Goal: Task Accomplishment & Management: Use online tool/utility

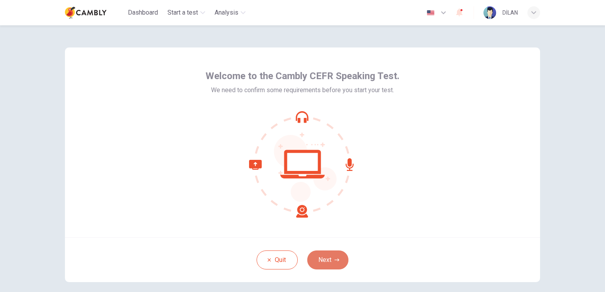
click at [340, 264] on button "Next" at bounding box center [327, 259] width 41 height 19
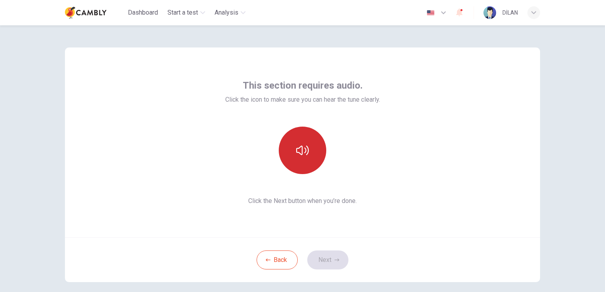
click at [305, 159] on button "button" at bounding box center [302, 150] width 47 height 47
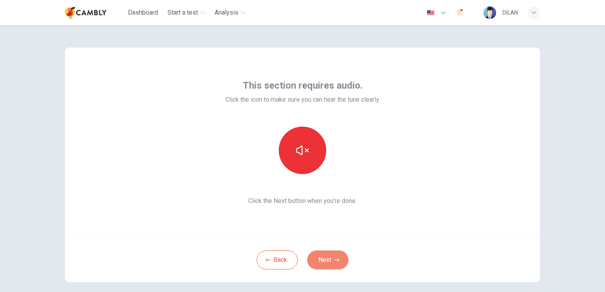
click at [327, 254] on button "Next" at bounding box center [327, 259] width 41 height 19
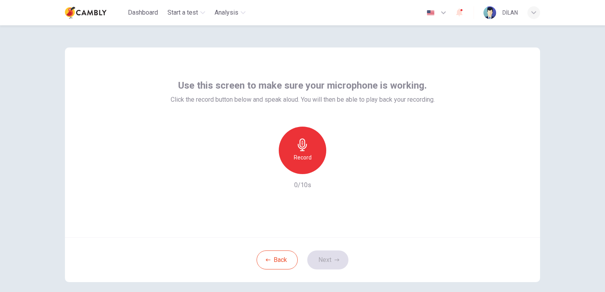
click at [303, 152] on div "Record" at bounding box center [302, 150] width 47 height 47
click at [335, 168] on icon "button" at bounding box center [339, 168] width 8 height 8
click at [307, 148] on div "Record" at bounding box center [302, 150] width 47 height 47
click at [338, 167] on icon "button" at bounding box center [340, 167] width 4 height 5
click at [330, 258] on button "Next" at bounding box center [327, 259] width 41 height 19
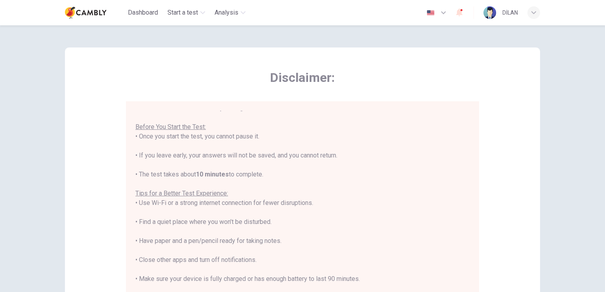
scroll to position [9, 0]
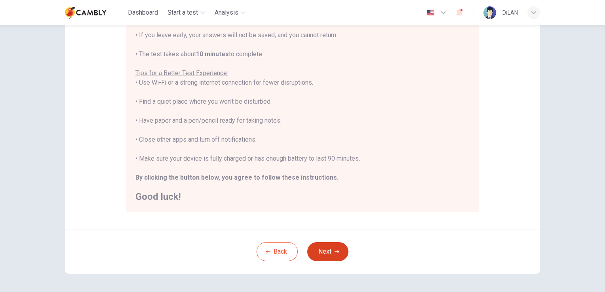
click at [323, 249] on button "Next" at bounding box center [327, 251] width 41 height 19
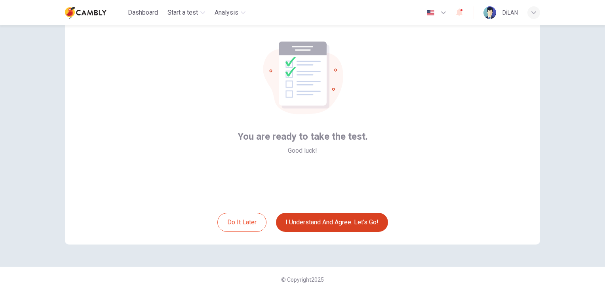
scroll to position [37, 0]
click at [358, 223] on button "I understand and agree. Let’s go!" at bounding box center [332, 222] width 112 height 19
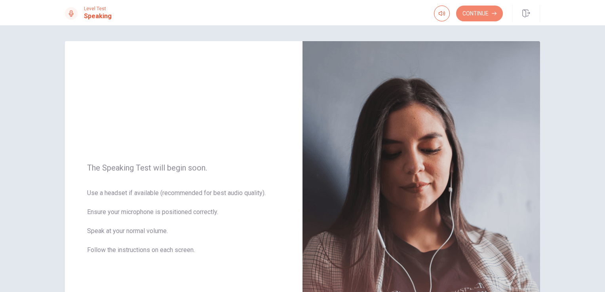
click at [489, 12] on button "Continue" at bounding box center [479, 14] width 47 height 16
click at [489, 12] on div "Continue" at bounding box center [468, 14] width 69 height 16
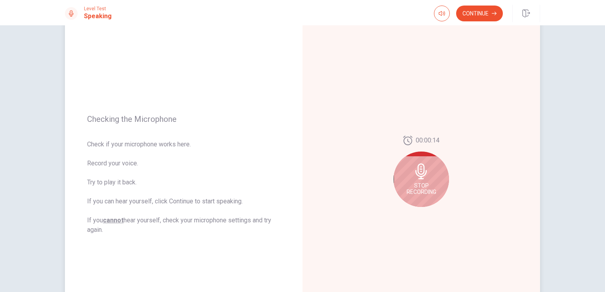
scroll to position [40, 0]
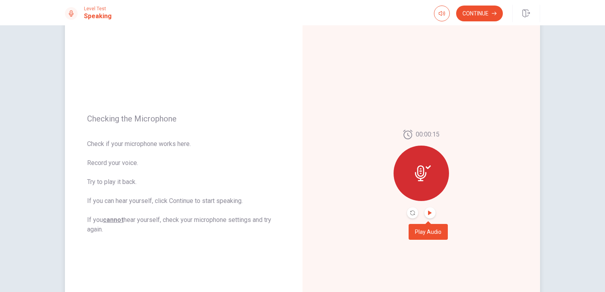
click at [428, 214] on icon "Play Audio" at bounding box center [430, 213] width 4 height 5
click at [474, 15] on button "Continue" at bounding box center [479, 14] width 47 height 16
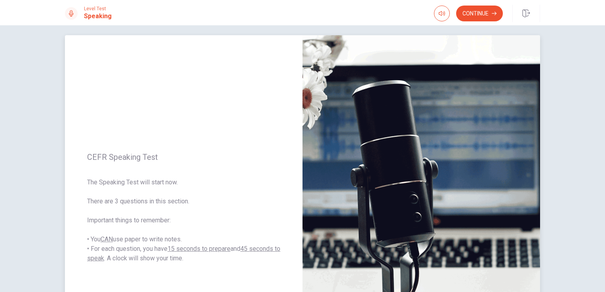
scroll to position [0, 0]
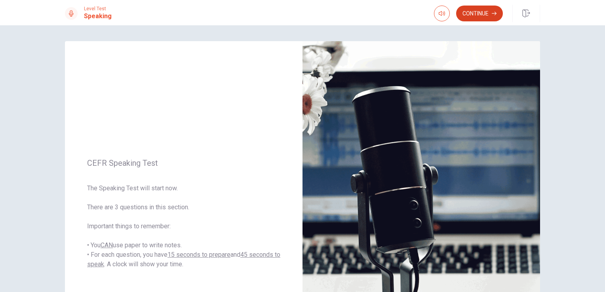
click at [472, 10] on button "Continue" at bounding box center [479, 14] width 47 height 16
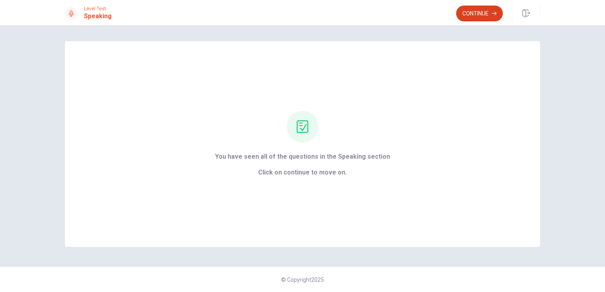
click at [477, 17] on button "Continue" at bounding box center [479, 14] width 47 height 16
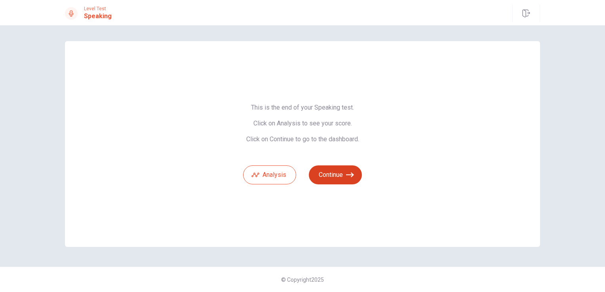
click at [339, 173] on button "Continue" at bounding box center [335, 174] width 53 height 19
